Goal: Task Accomplishment & Management: Manage account settings

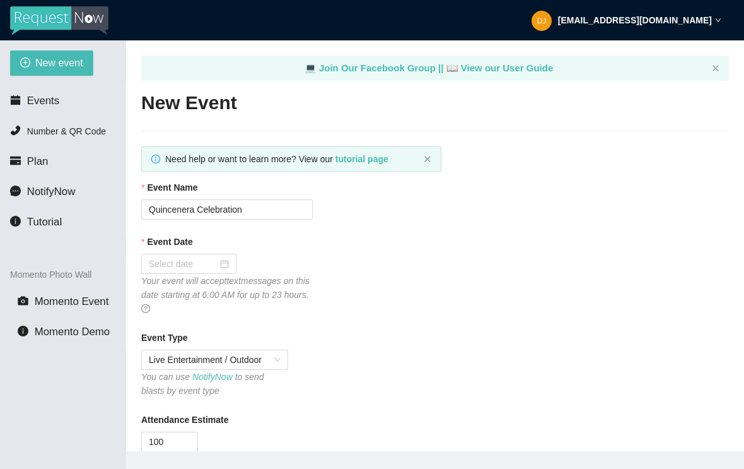
type textarea "[URL][DOMAIN_NAME]"
click at [55, 104] on span "Events" at bounding box center [43, 101] width 32 height 12
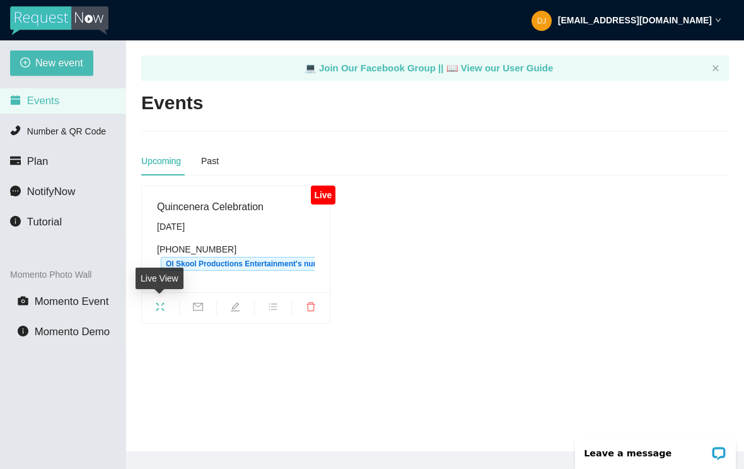
click at [163, 305] on icon "fullscreen" at bounding box center [160, 306] width 10 height 10
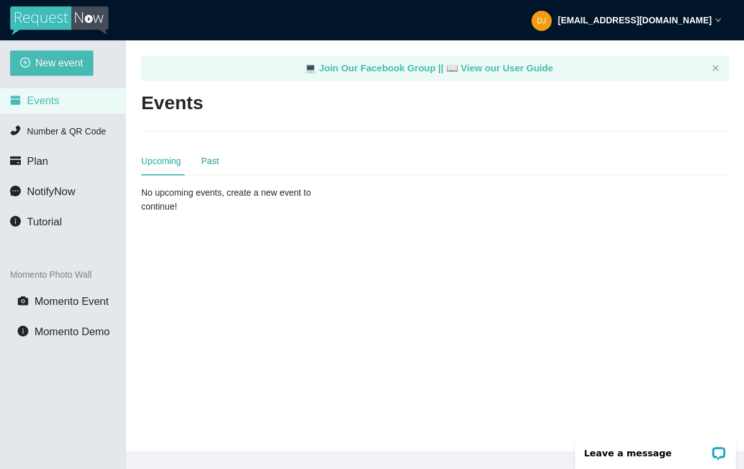
click at [219, 165] on div "Past" at bounding box center [210, 161] width 18 height 14
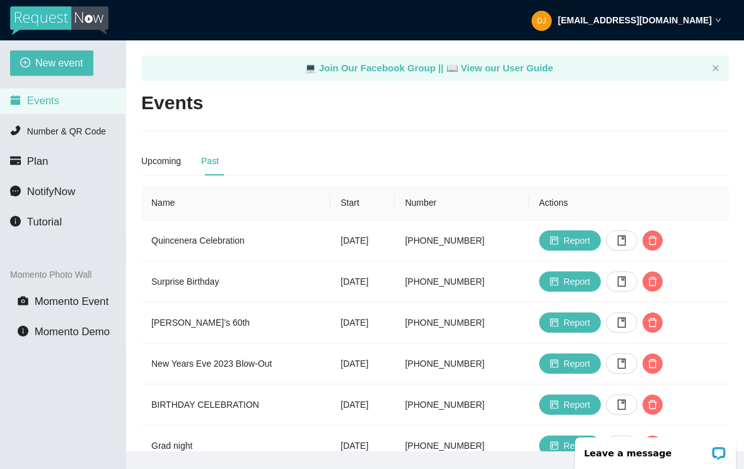
click at [710, 25] on strong "[EMAIL_ADDRESS][DOMAIN_NAME]" at bounding box center [635, 20] width 154 height 10
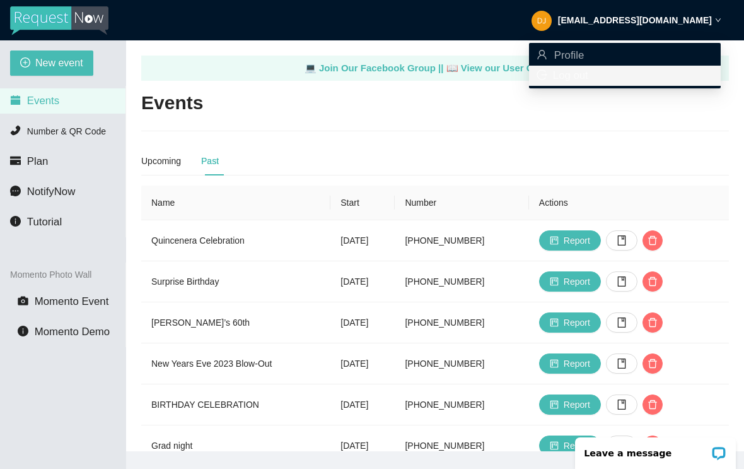
click at [578, 80] on span "Log out" at bounding box center [570, 75] width 35 height 12
